Goal: Download file/media

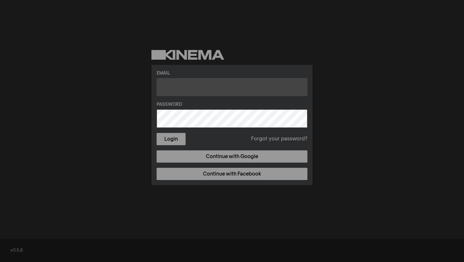
click at [214, 86] on input "text" at bounding box center [232, 87] width 151 height 18
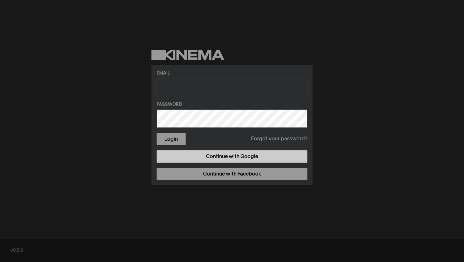
click at [229, 159] on link "Continue with Google" at bounding box center [232, 156] width 151 height 12
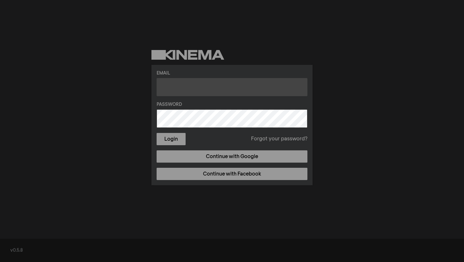
click at [184, 87] on input "text" at bounding box center [232, 87] width 151 height 18
type input "thelen@harriscenter.org"
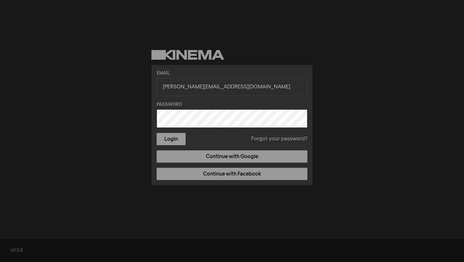
click at [157, 133] on button "Login" at bounding box center [171, 139] width 29 height 12
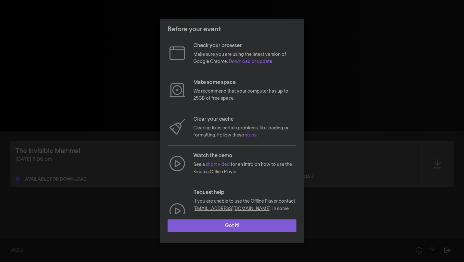
click at [228, 229] on button "Got it!" at bounding box center [232, 225] width 129 height 13
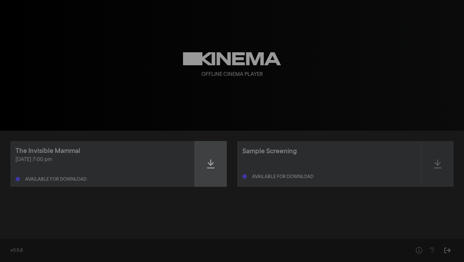
click at [215, 163] on div at bounding box center [211, 164] width 32 height 46
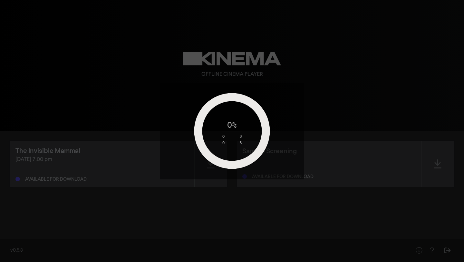
click at [231, 128] on div "0 % 0 B 0 B" at bounding box center [232, 131] width 81 height 28
click at [261, 149] on circle at bounding box center [232, 131] width 68 height 68
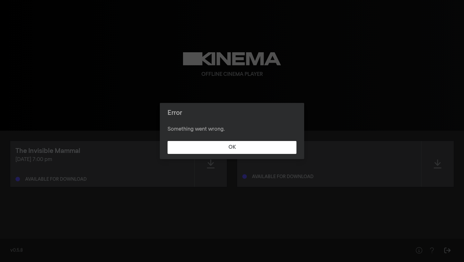
click at [261, 149] on button "OK" at bounding box center [232, 147] width 129 height 13
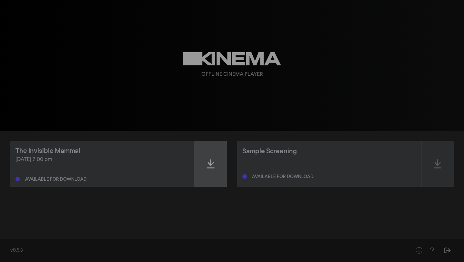
click at [208, 162] on icon at bounding box center [211, 163] width 8 height 9
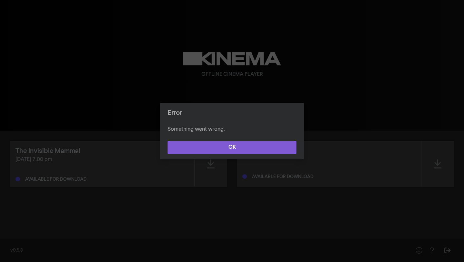
click at [224, 150] on button "OK" at bounding box center [232, 147] width 129 height 13
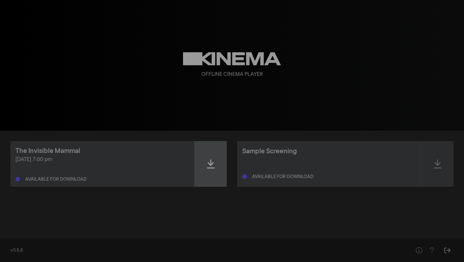
click at [209, 165] on icon at bounding box center [211, 164] width 8 height 10
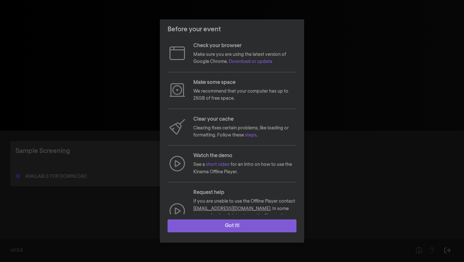
click at [240, 227] on button "Got it!" at bounding box center [232, 225] width 129 height 13
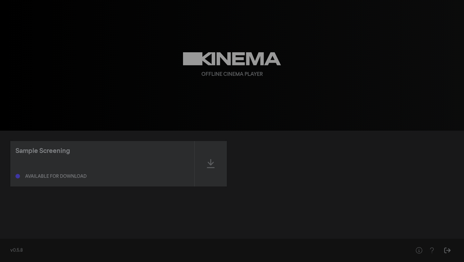
click at [287, 185] on div "Sample Screening Available for download" at bounding box center [231, 163] width 443 height 45
click at [344, 143] on div "Sample Screening Available for download" at bounding box center [231, 163] width 443 height 45
click at [314, 189] on div "Sample Screening Available for download" at bounding box center [232, 182] width 464 height 103
click at [106, 223] on div "Sample Screening Available for download" at bounding box center [232, 182] width 464 height 103
